Goal: Transaction & Acquisition: Book appointment/travel/reservation

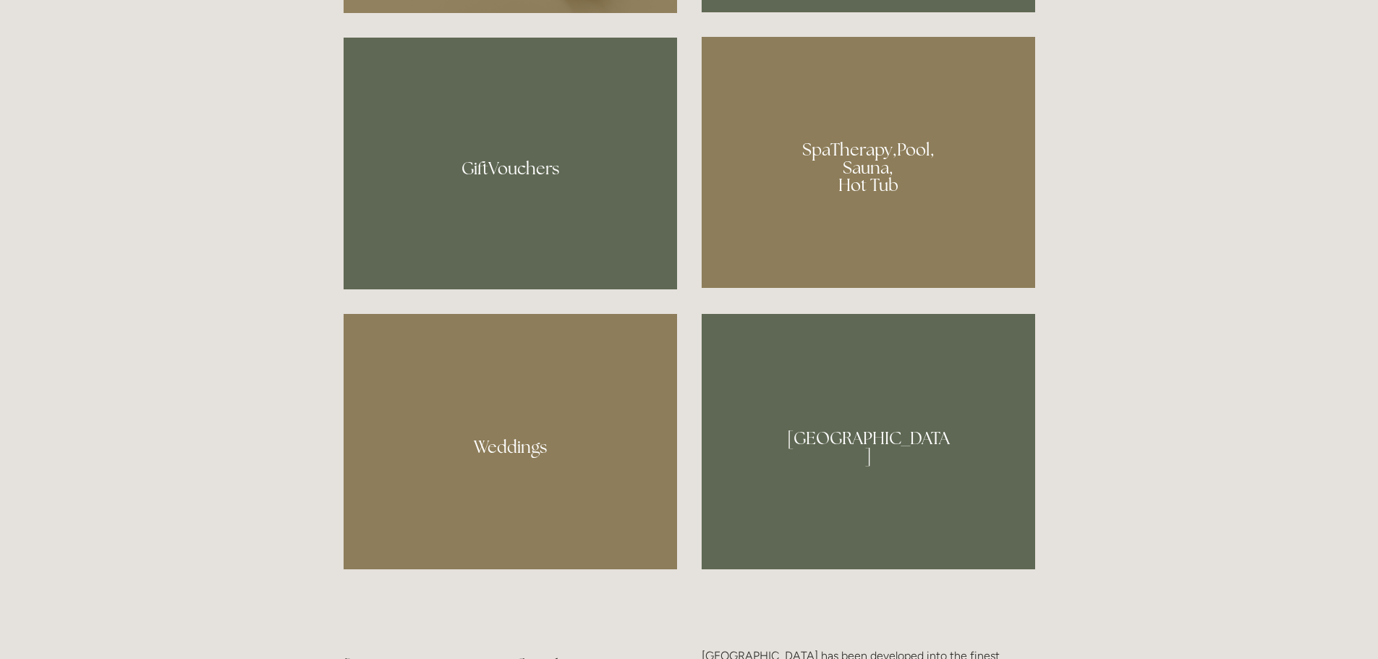
scroll to position [1230, 0]
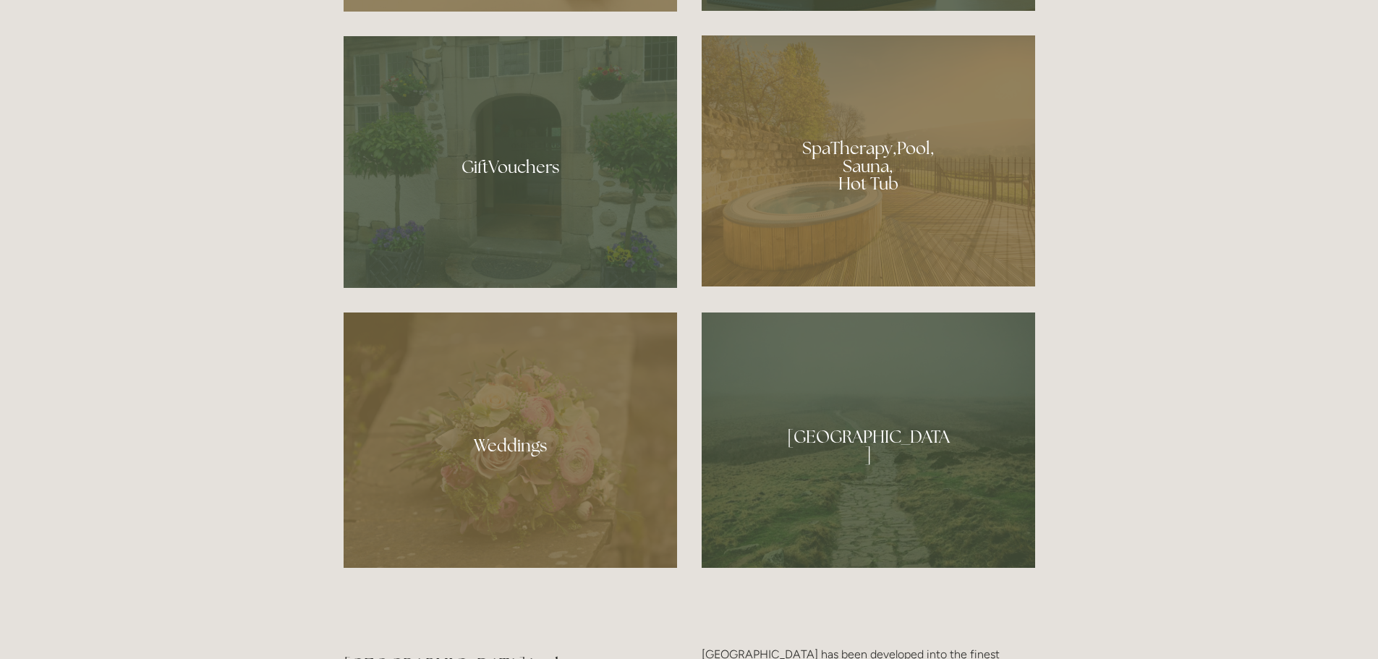
click at [911, 166] on div at bounding box center [869, 160] width 334 height 251
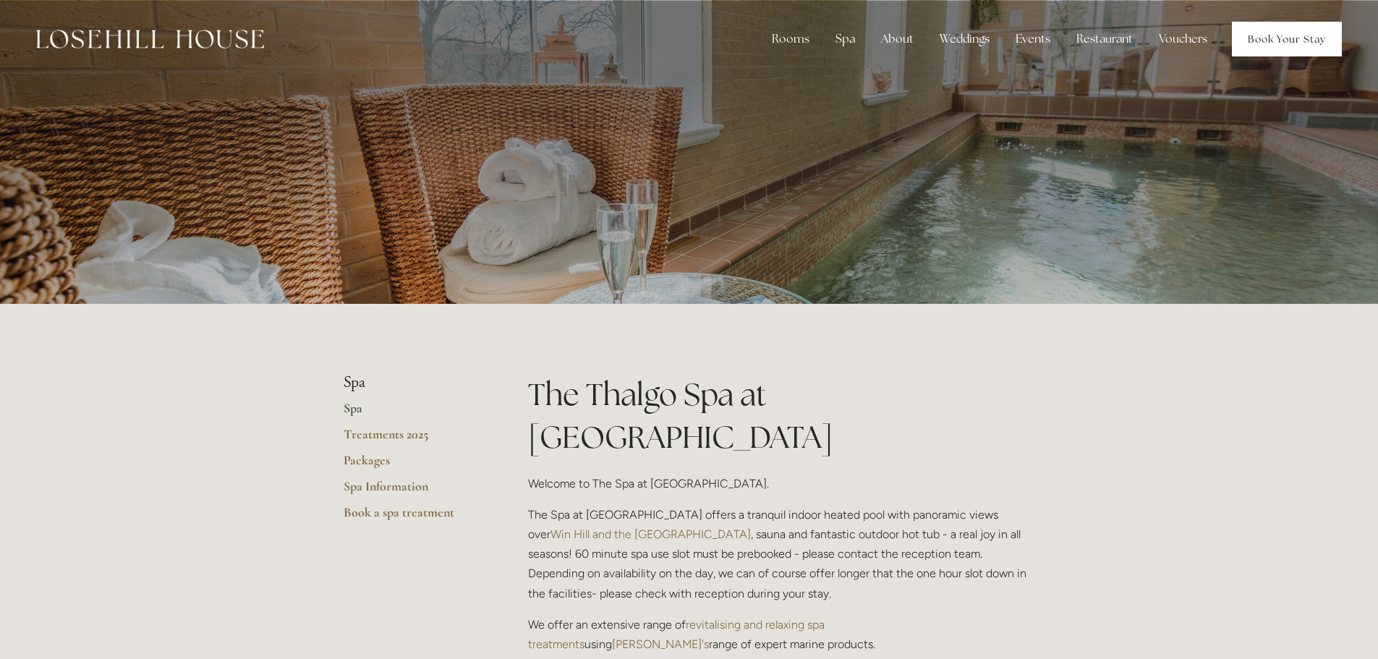
click at [1270, 38] on link "Book Your Stay" at bounding box center [1287, 39] width 110 height 35
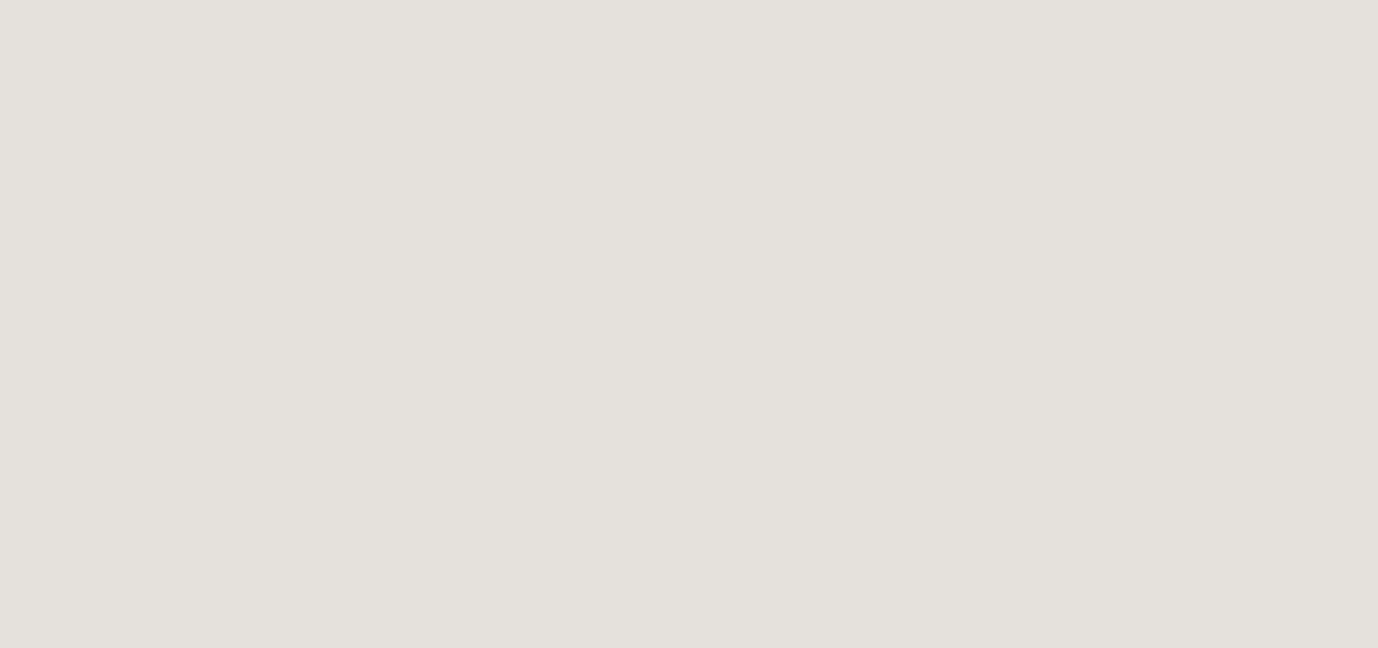
scroll to position [875, 0]
